Goal: Book appointment/travel/reservation

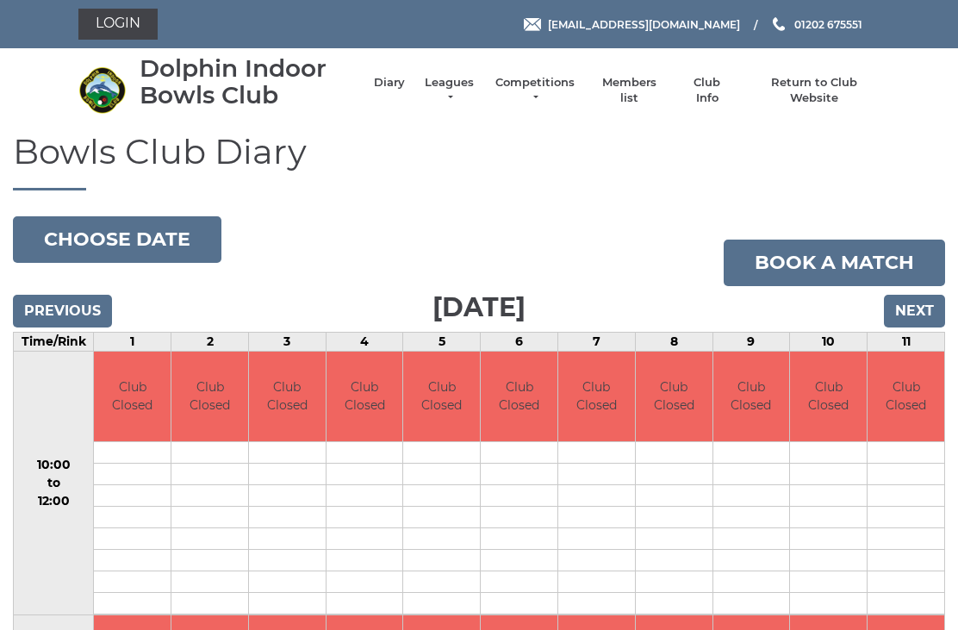
click at [942, 315] on input "Next" at bounding box center [914, 311] width 61 height 33
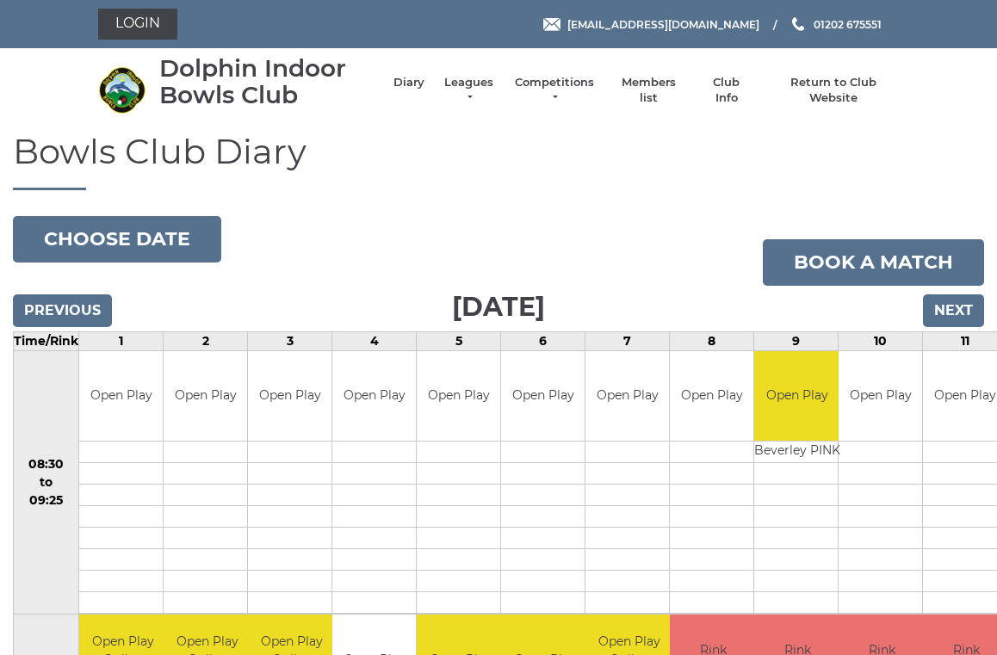
click at [972, 312] on input "Next" at bounding box center [953, 311] width 61 height 33
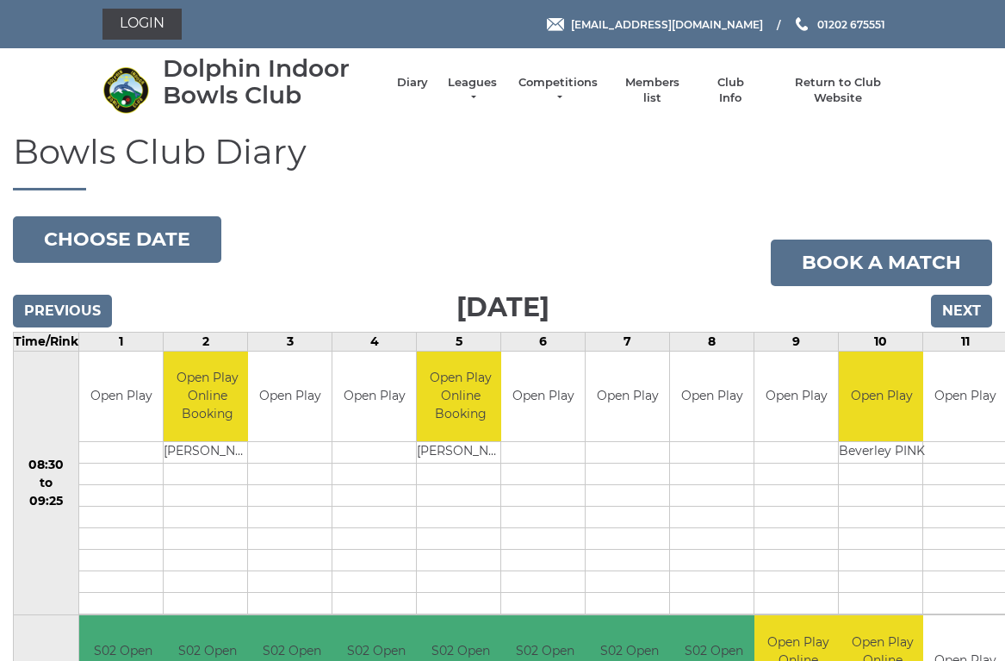
click at [970, 308] on input "Next" at bounding box center [961, 311] width 61 height 33
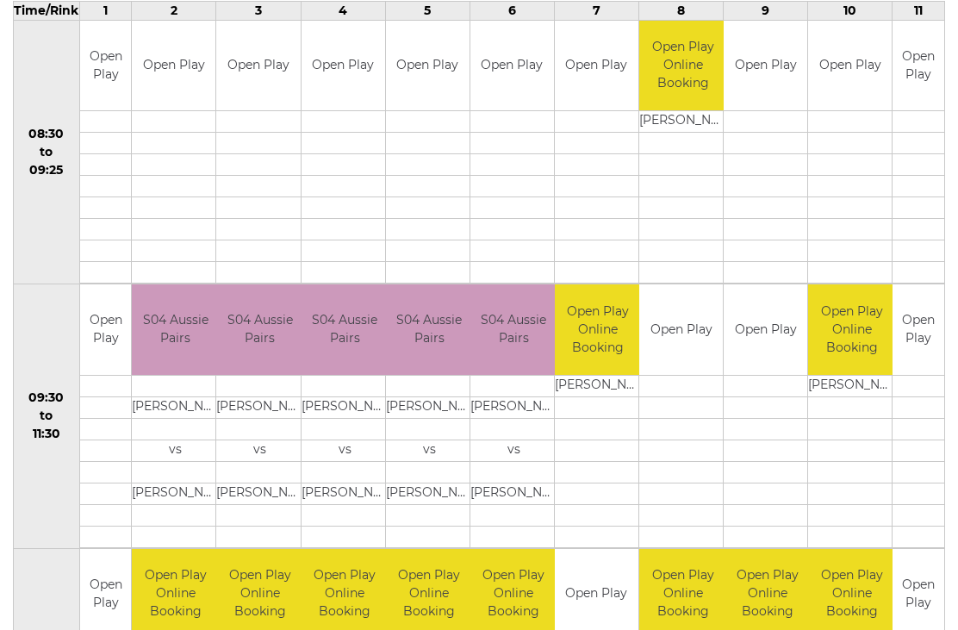
scroll to position [329, 0]
